Goal: Answer question/provide support: Share knowledge or assist other users

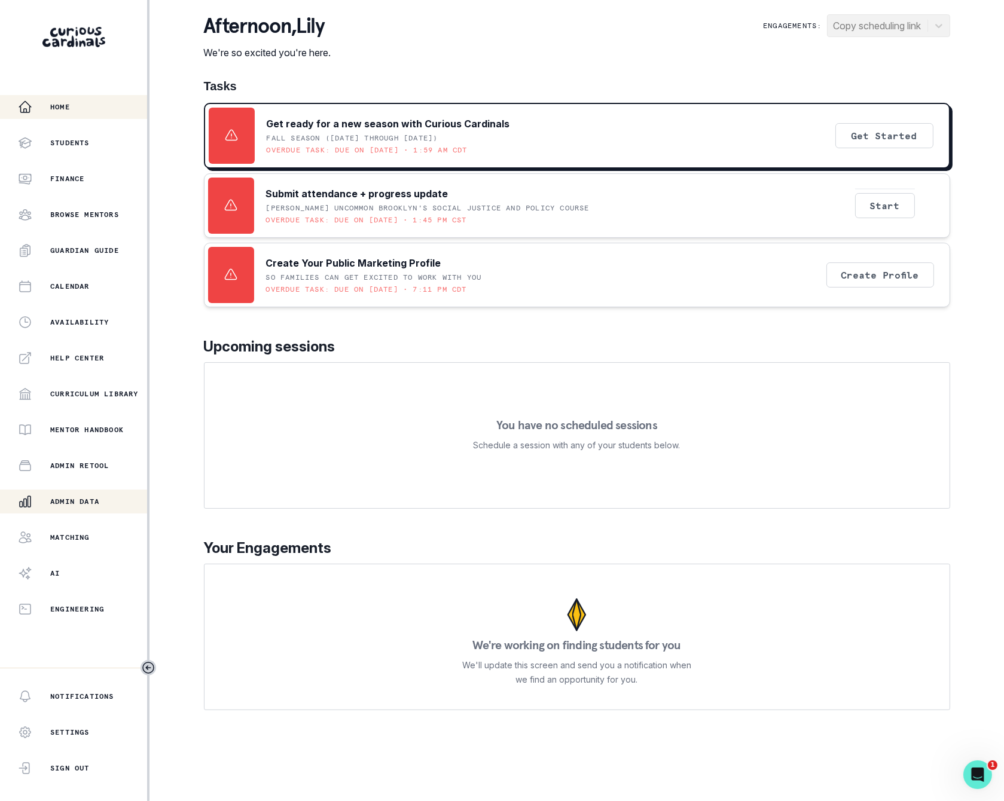
click at [103, 500] on div "Admin Data" at bounding box center [82, 501] width 129 height 14
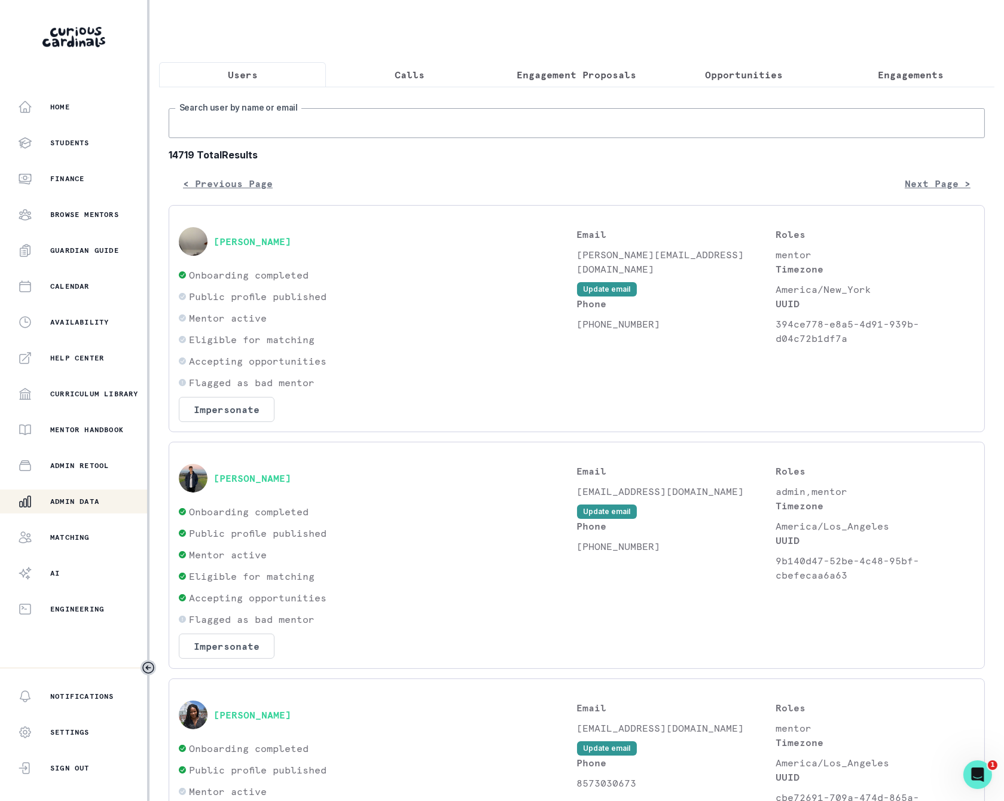
click at [376, 138] on input "Search user by name or email" at bounding box center [577, 123] width 816 height 30
paste input "[PERSON_NAME]"
type input "[PERSON_NAME]"
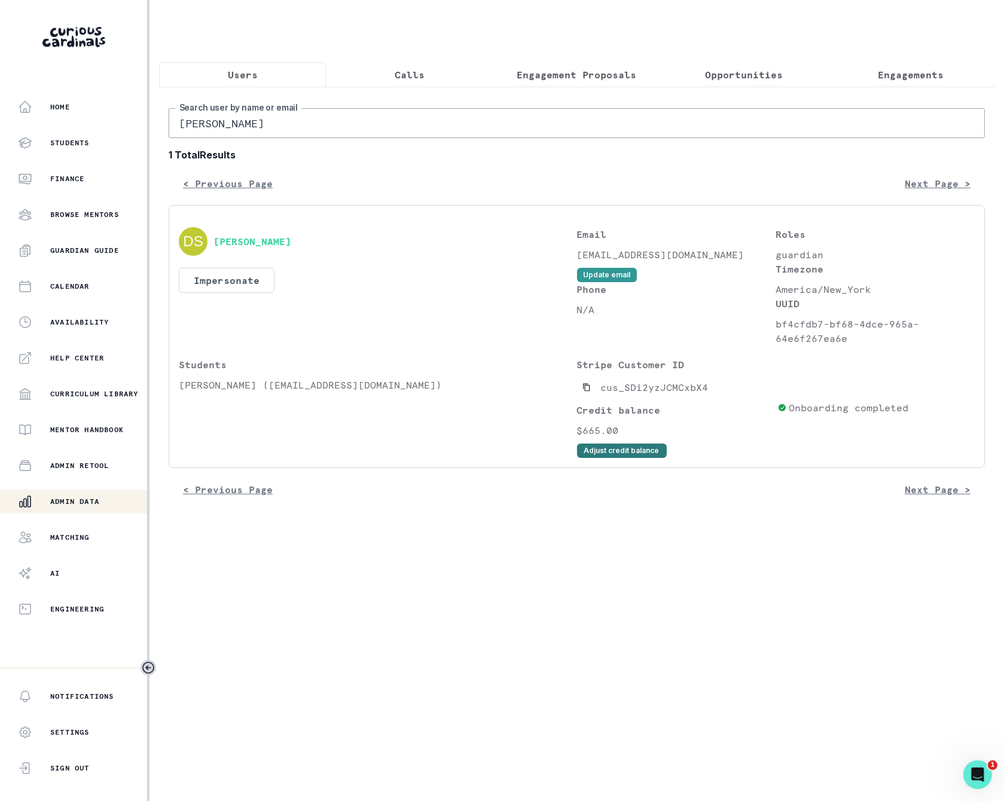
click at [623, 458] on button "Adjust credit balance" at bounding box center [622, 451] width 90 height 14
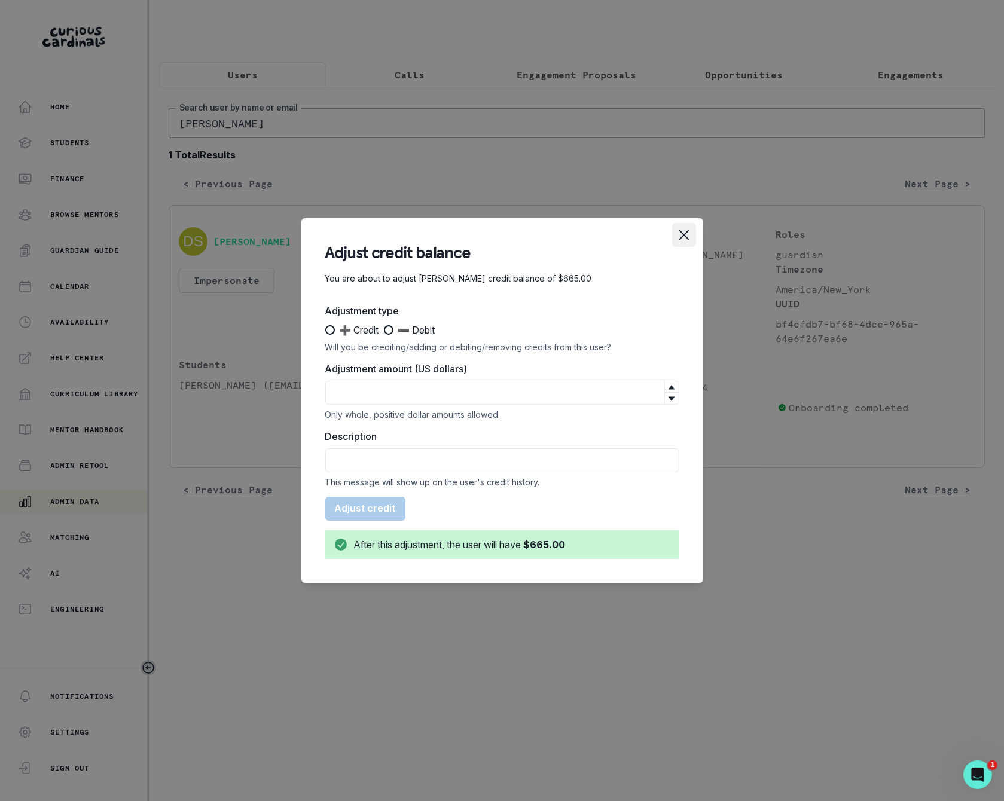
click at [690, 233] on button "Close" at bounding box center [684, 235] width 24 height 24
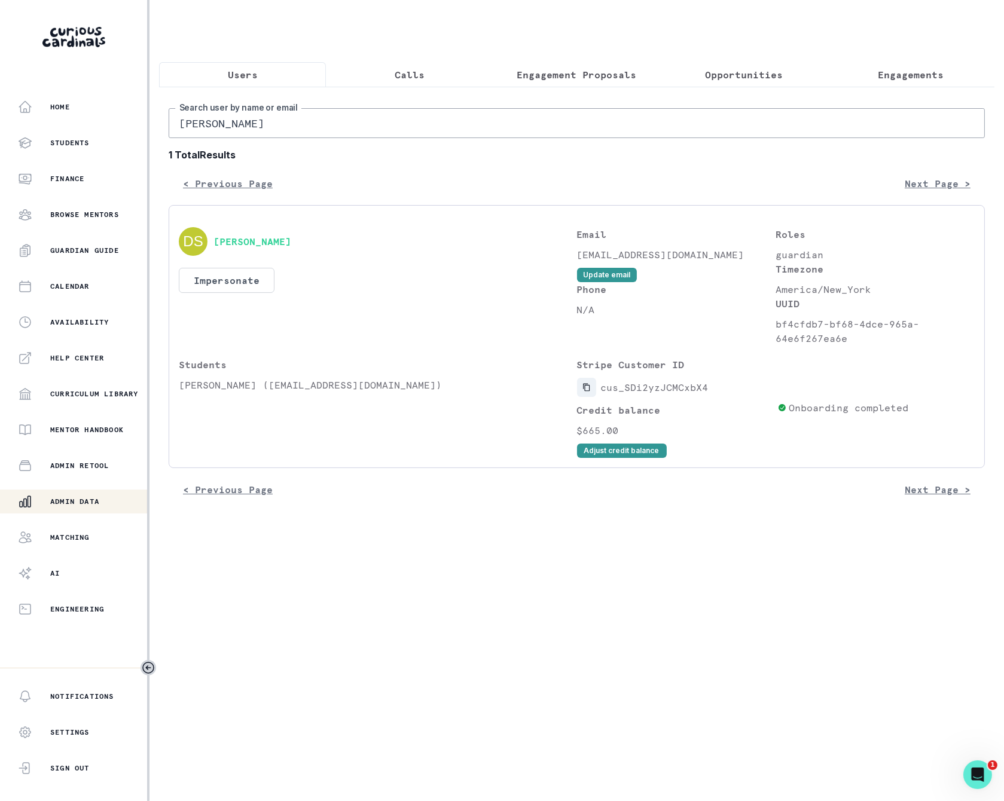
click at [588, 392] on icon "Copied to clipboard" at bounding box center [586, 387] width 8 height 8
click at [585, 392] on icon "Copied to clipboard" at bounding box center [586, 387] width 8 height 8
drag, startPoint x: 299, startPoint y: 132, endPoint x: -1, endPoint y: 143, distance: 300.9
click at [0, 143] on html "Home Students Finance Browse Mentors Guardian Guide Calendar Availability Help …" at bounding box center [502, 400] width 1004 height 801
paste input "cus_SDi2yzJCMCxbX4"
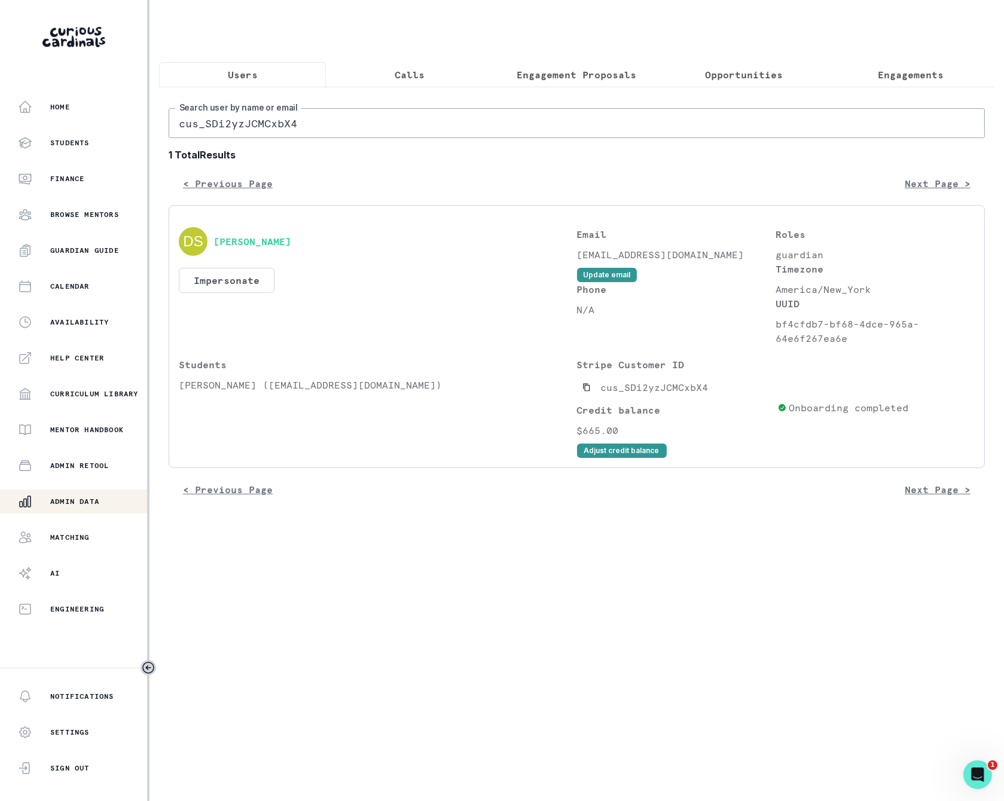
drag, startPoint x: 33, startPoint y: 116, endPoint x: -1, endPoint y: 116, distance: 34.1
click at [0, 116] on html "Home Students Finance Browse Mentors Guardian Guide Calendar Availability Help …" at bounding box center [502, 400] width 1004 height 801
paste input "[PERSON_NAME]"
type input "[PERSON_NAME]"
click at [253, 293] on button "Impersonate" at bounding box center [227, 280] width 96 height 25
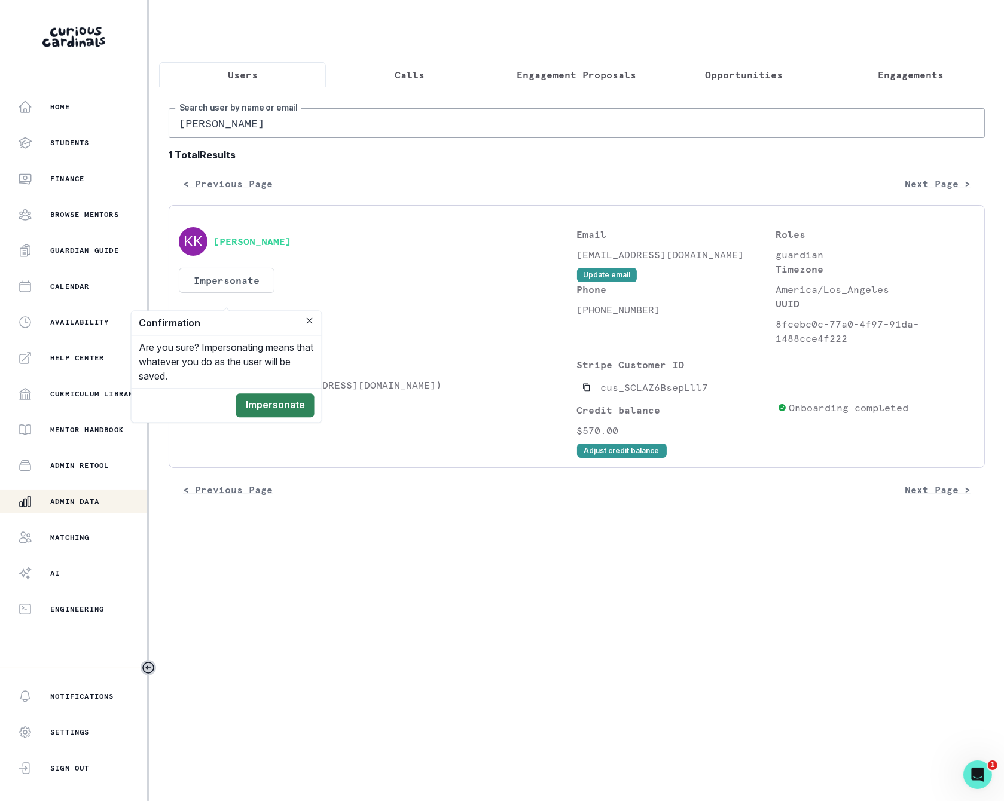
click at [268, 403] on button "Impersonate" at bounding box center [275, 405] width 78 height 24
